Goal: Task Accomplishment & Management: Use online tool/utility

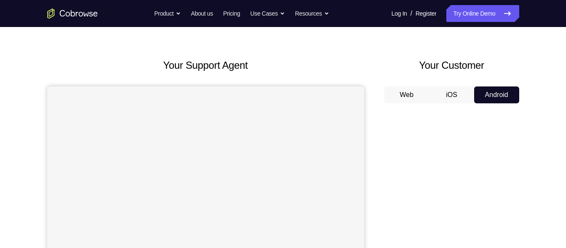
scroll to position [1, 0]
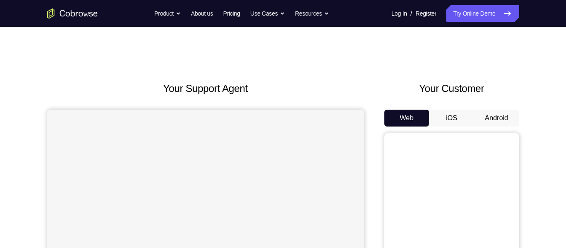
click at [500, 112] on button "Android" at bounding box center [496, 117] width 45 height 17
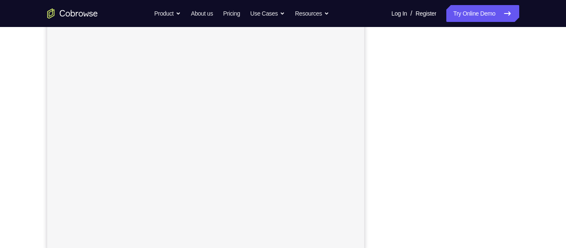
scroll to position [136, 0]
